Goal: Book appointment/travel/reservation

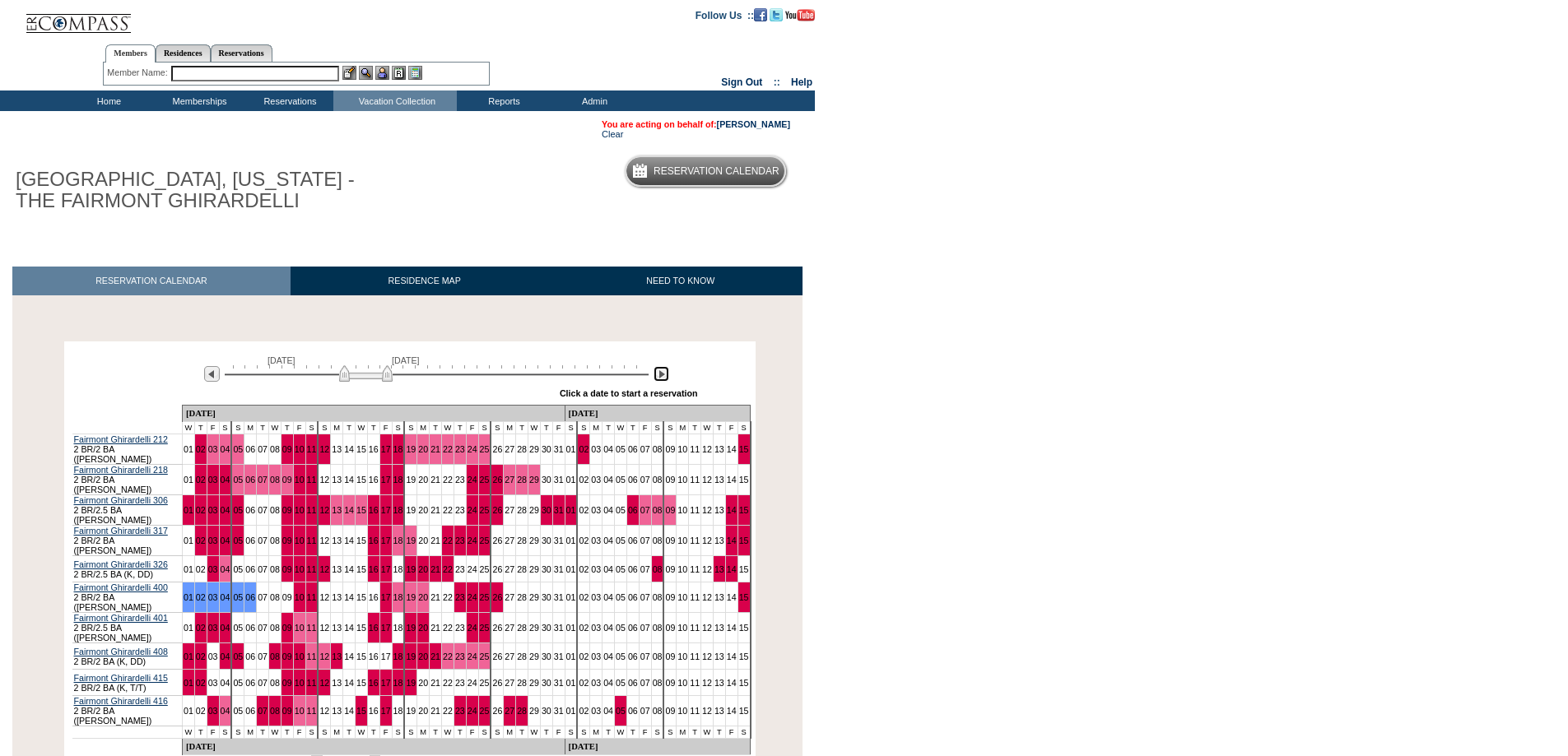
click at [657, 375] on img at bounding box center [661, 375] width 16 height 16
click at [657, 376] on img at bounding box center [661, 375] width 16 height 16
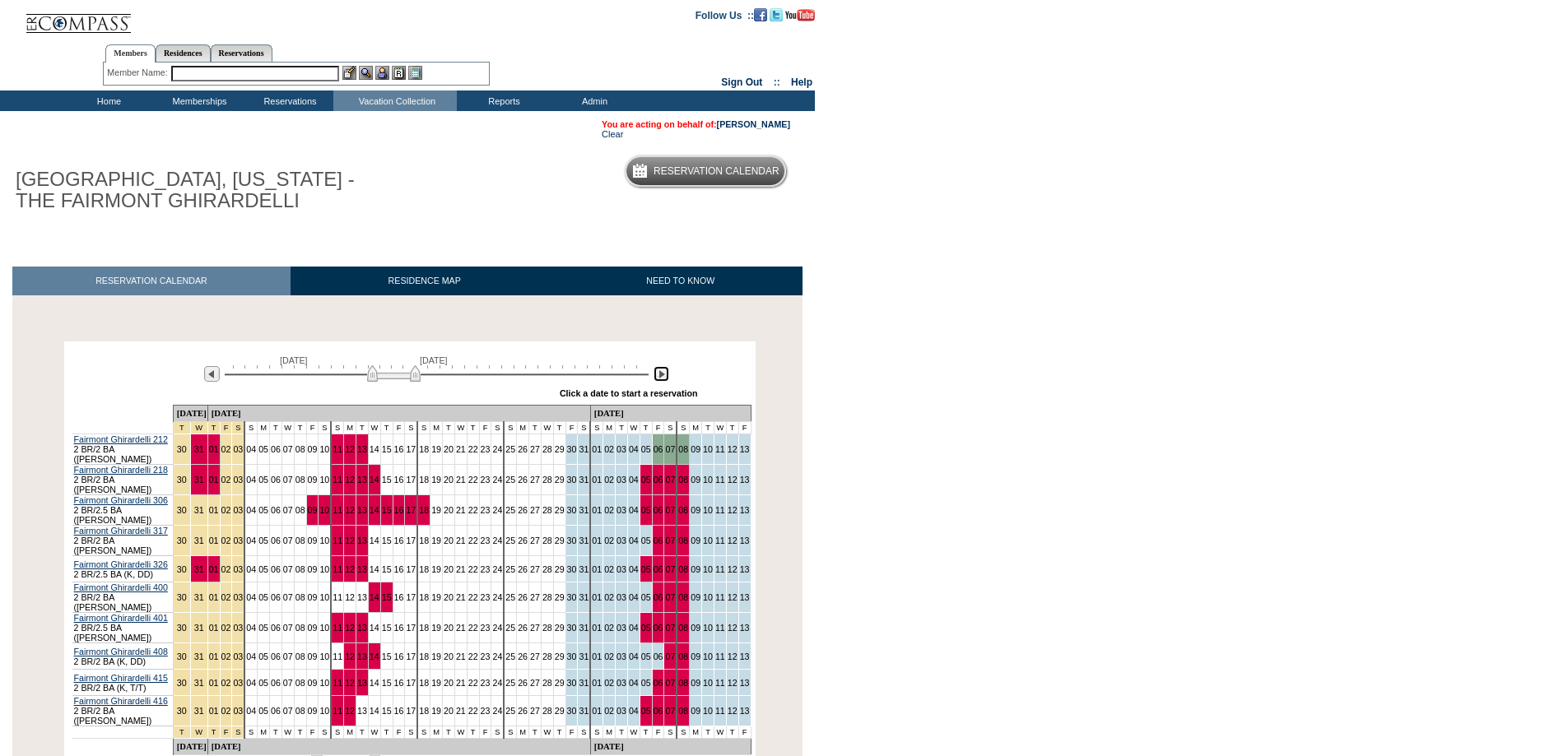
click at [662, 377] on img at bounding box center [661, 375] width 16 height 16
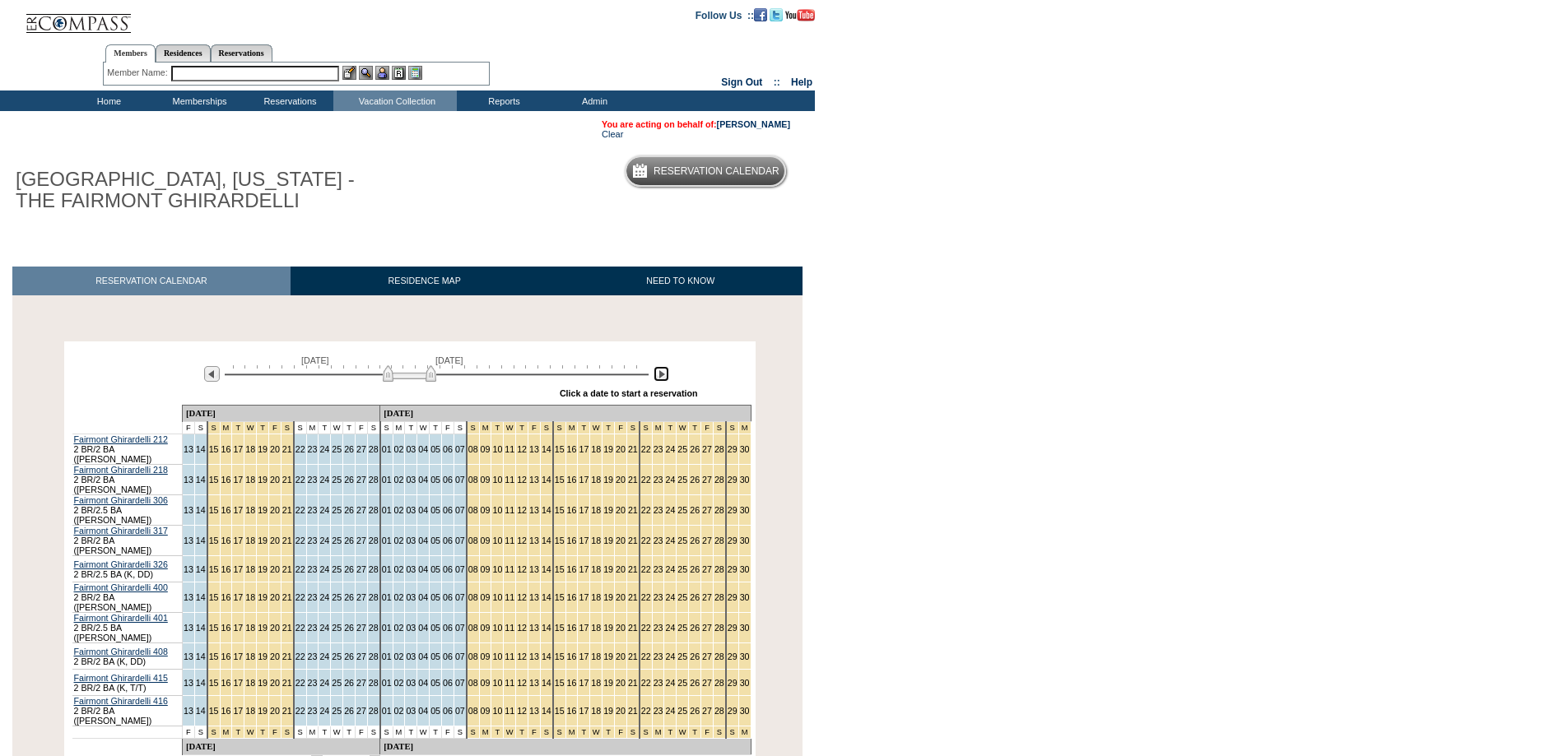
click at [433, 380] on img at bounding box center [409, 374] width 53 height 17
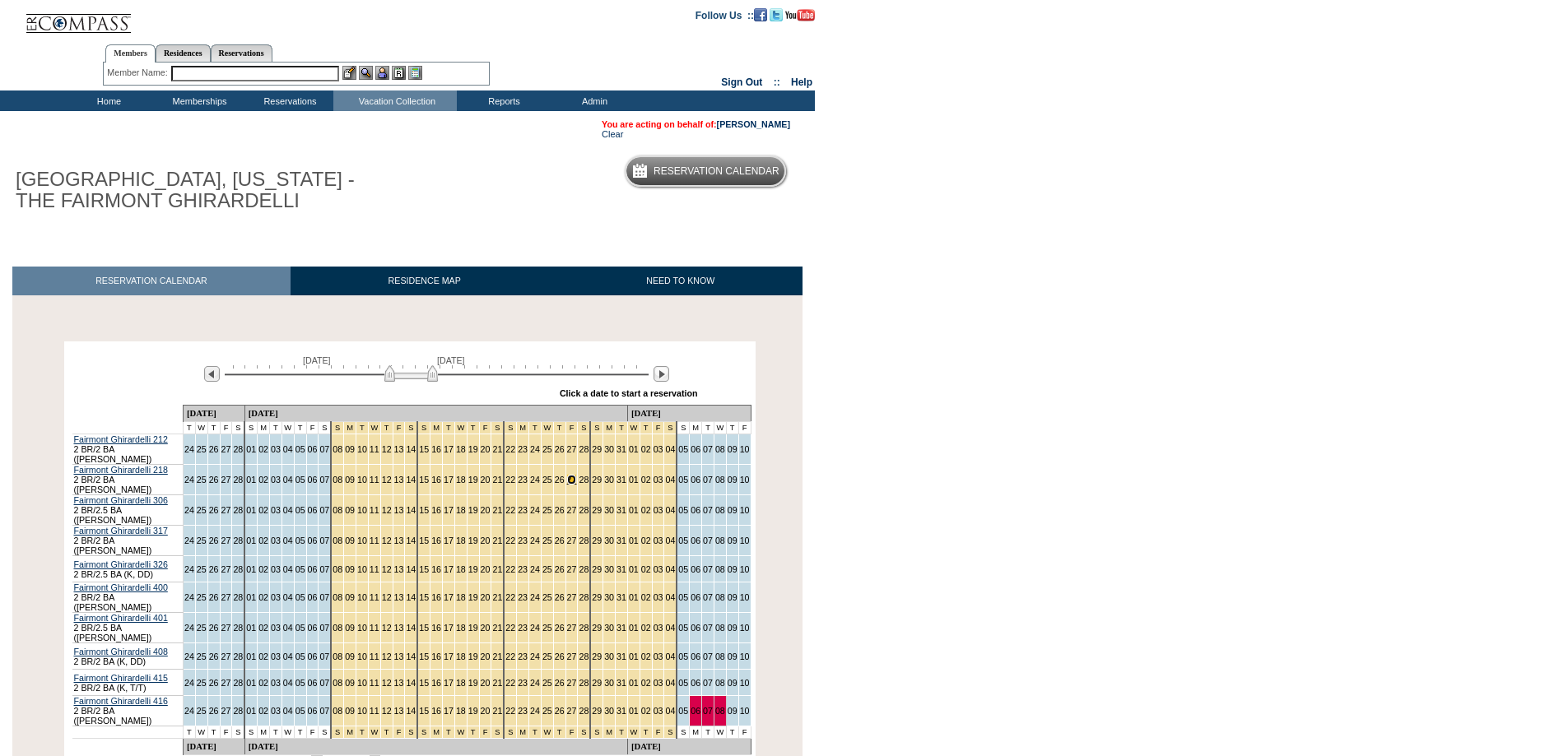
click at [567, 478] on link "27" at bounding box center [572, 479] width 10 height 10
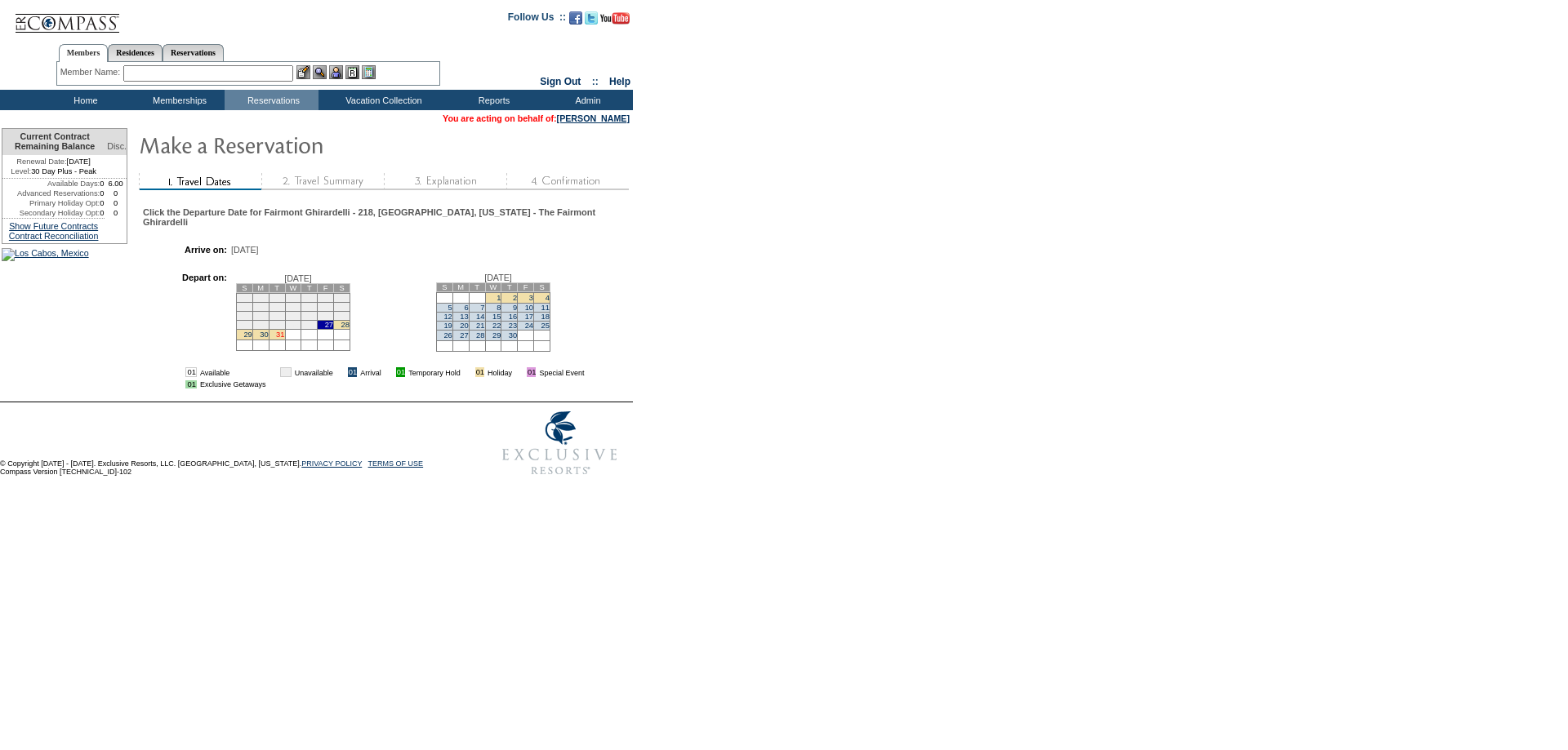
click at [284, 339] on link "31" at bounding box center [279, 334] width 8 height 8
